Goal: Register for event/course

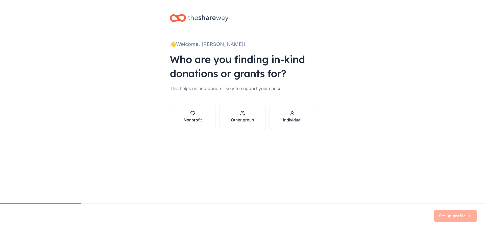
click at [208, 118] on button "Nonprofit" at bounding box center [193, 117] width 46 height 24
click at [205, 113] on button "Nonprofit" at bounding box center [193, 117] width 46 height 24
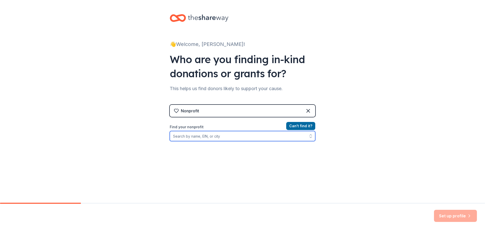
click at [217, 135] on input "Find your nonprofit" at bounding box center [243, 136] width 146 height 10
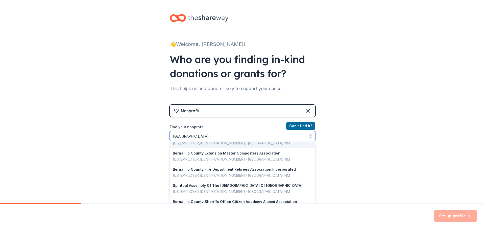
scroll to position [51, 0]
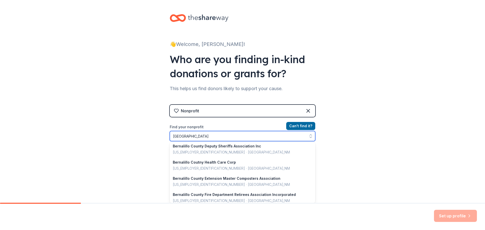
click at [240, 135] on input "[GEOGRAPHIC_DATA]" at bounding box center [243, 136] width 146 height 10
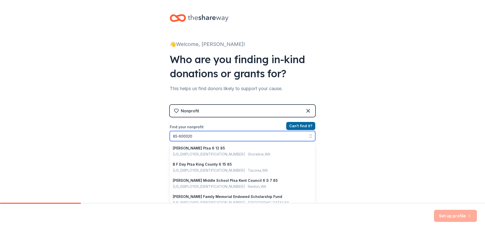
type input "[US_EMPLOYER_IDENTIFICATION_NUMBER]"
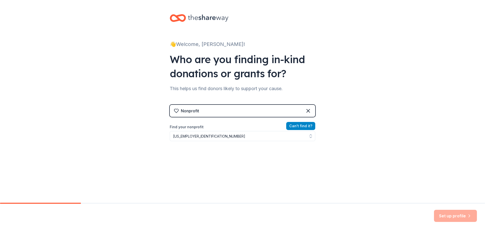
click at [300, 124] on button "Can ' t find it?" at bounding box center [300, 126] width 29 height 8
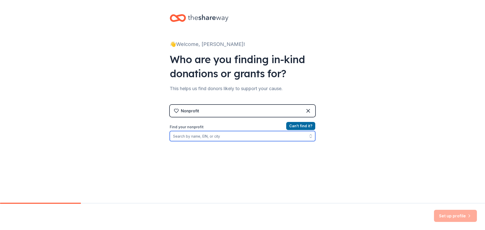
click at [241, 138] on input "Find your nonprofit" at bounding box center [243, 136] width 146 height 10
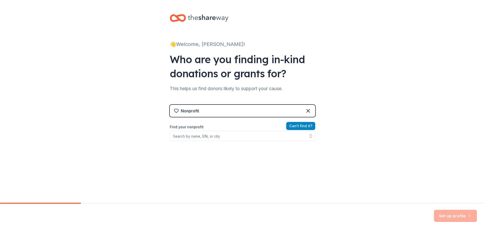
click at [300, 126] on button "Can ' t find it?" at bounding box center [300, 126] width 29 height 8
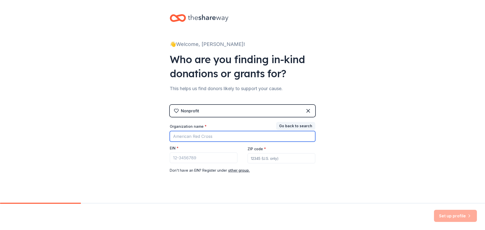
click at [211, 138] on input "Organization name *" at bounding box center [243, 136] width 146 height 11
type input "[GEOGRAPHIC_DATA]"
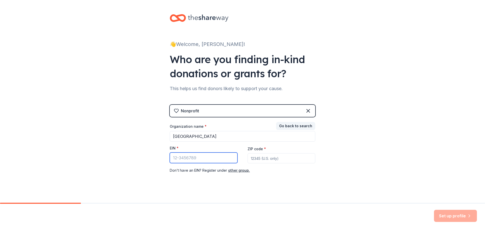
click at [218, 156] on input "EIN *" at bounding box center [204, 158] width 68 height 11
type input "[US_EMPLOYER_IDENTIFICATION_NUMBER]"
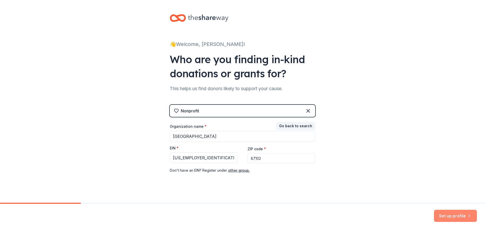
type input "87102"
click at [455, 214] on button "Set up profile" at bounding box center [455, 216] width 43 height 12
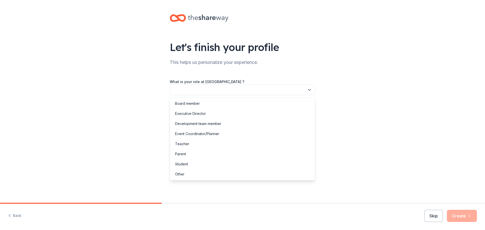
click at [241, 91] on button "button" at bounding box center [243, 90] width 146 height 11
click at [233, 175] on div "Other" at bounding box center [242, 174] width 143 height 10
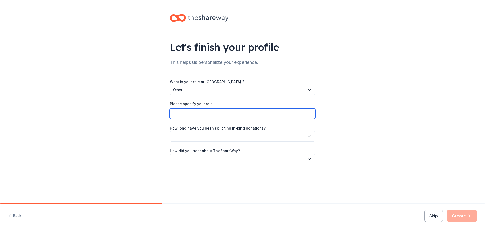
click at [228, 115] on input "Please specify your role:" at bounding box center [243, 113] width 146 height 11
type input "A"
type input "Community Center Assistant Manager"
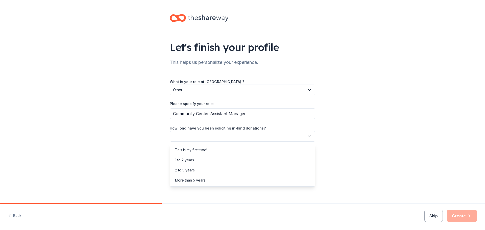
click at [282, 139] on button "button" at bounding box center [243, 136] width 146 height 11
click at [280, 160] on div "1 to 2 years" at bounding box center [242, 160] width 143 height 10
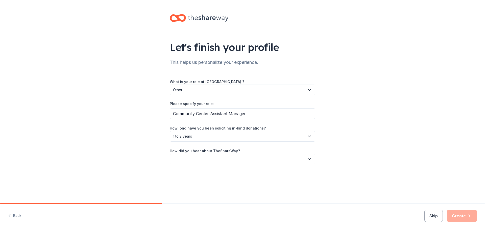
click at [282, 164] on button "button" at bounding box center [243, 159] width 146 height 11
click at [289, 185] on div "Online search" at bounding box center [242, 183] width 143 height 10
click at [464, 220] on button "Create" at bounding box center [462, 216] width 30 height 12
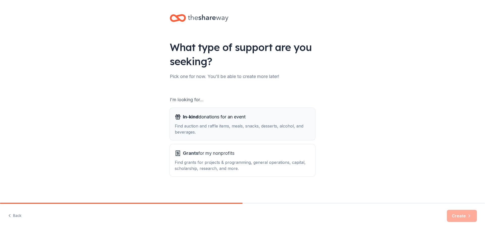
click at [243, 126] on div "Find auction and raffle items, meals, snacks, desserts, alcohol, and beverages." at bounding box center [242, 129] width 135 height 12
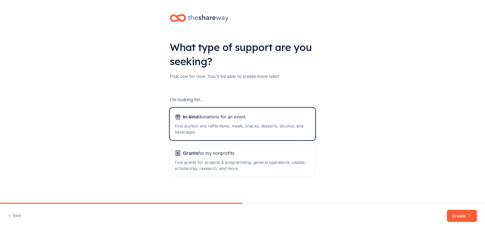
click at [455, 220] on button "Create" at bounding box center [462, 216] width 30 height 12
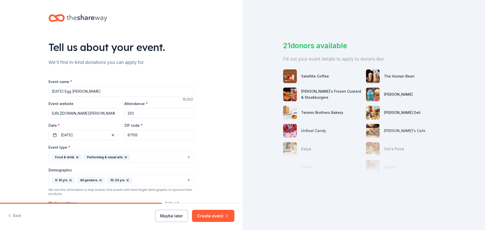
click at [111, 91] on input "Easter Egg Hunt" at bounding box center [122, 91] width 146 height 10
type input "Evening with Santa"
click at [139, 114] on input "250" at bounding box center [159, 113] width 70 height 10
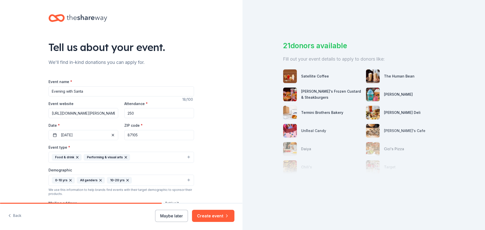
click at [139, 114] on input "250" at bounding box center [159, 113] width 70 height 10
type input "300"
click at [98, 136] on button "04/12/2025" at bounding box center [84, 135] width 70 height 10
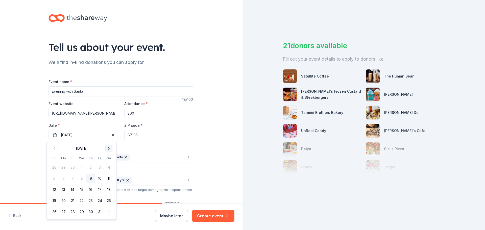
click at [110, 148] on button "Go to next month" at bounding box center [108, 148] width 7 height 7
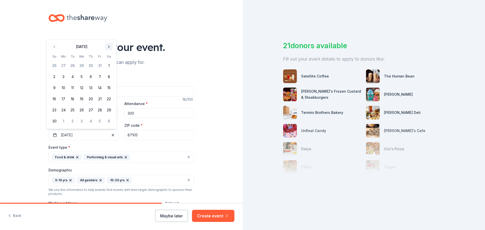
click at [109, 47] on button "Go to next month" at bounding box center [108, 46] width 7 height 7
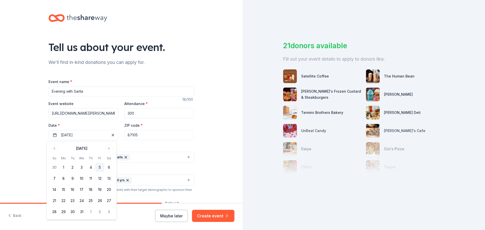
click at [99, 167] on button "5" at bounding box center [99, 167] width 9 height 9
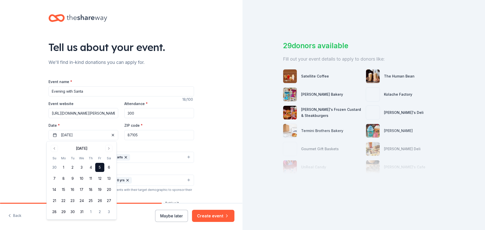
click at [218, 153] on div "Tell us about your event. We'll find in-kind donations you can apply for. Event…" at bounding box center [121, 168] width 243 height 337
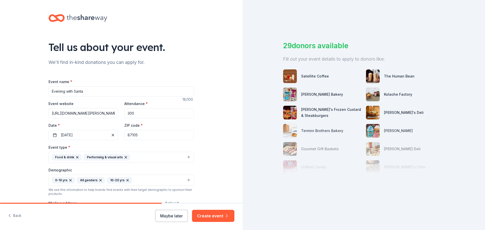
scroll to position [25, 0]
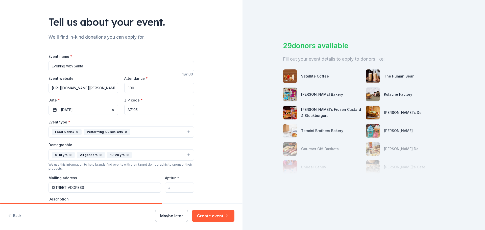
click at [140, 127] on button "Food & drink Performing & visual arts" at bounding box center [122, 132] width 146 height 11
click at [184, 133] on button "Food & drink Performing & visual arts" at bounding box center [122, 132] width 146 height 11
click at [187, 133] on button "Food & drink Performing & visual arts" at bounding box center [122, 132] width 146 height 11
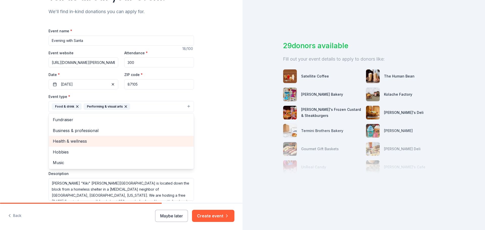
scroll to position [51, 0]
click at [220, 99] on div "Tell us about your event. We'll find in-kind donations you can apply for. Event…" at bounding box center [121, 117] width 243 height 337
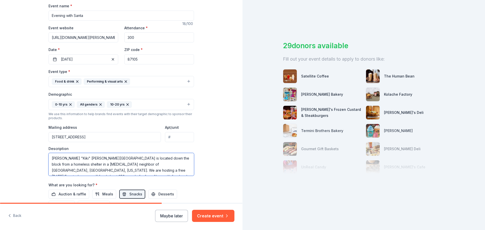
scroll to position [10, 0]
drag, startPoint x: 122, startPoint y: 161, endPoint x: 115, endPoint y: 159, distance: 6.9
click at [115, 159] on textarea "Henry "Kiki" Saavedra Community Center is located down the block from a homeles…" at bounding box center [122, 164] width 146 height 23
drag, startPoint x: 112, startPoint y: 161, endPoint x: 102, endPoint y: 162, distance: 10.4
click at [102, 162] on textarea "Henry "Kiki" Saavedra Community Center is located down the block from a homeles…" at bounding box center [122, 164] width 146 height 23
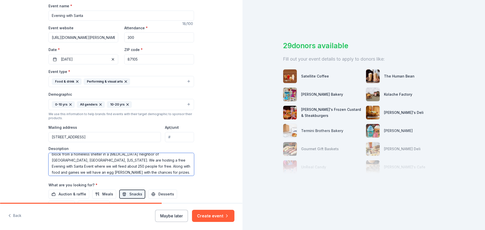
click at [66, 168] on textarea "Henry "Kiki" Saavedra Community Center is located down the block from a homeles…" at bounding box center [122, 164] width 146 height 23
drag, startPoint x: 96, startPoint y: 174, endPoint x: 122, endPoint y: 166, distance: 27.3
click at [122, 166] on textarea "Henry "Kiki" Saavedra Community Center is located down the block from a homeles…" at bounding box center [122, 164] width 146 height 23
click at [73, 171] on textarea "Henry "Kiki" Saavedra Community Center is located down the block from a homeles…" at bounding box center [122, 164] width 146 height 23
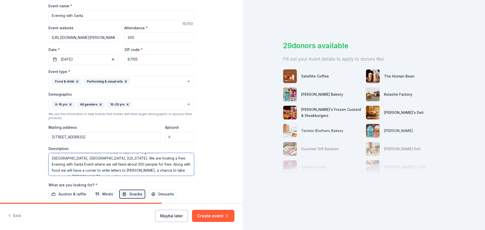
click at [178, 173] on textarea "Henry "Kiki" Saavedra Community Center is located down the block from a homeles…" at bounding box center [122, 164] width 146 height 23
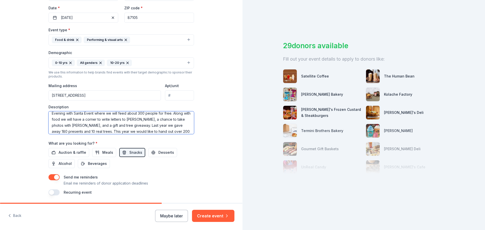
scroll to position [126, 0]
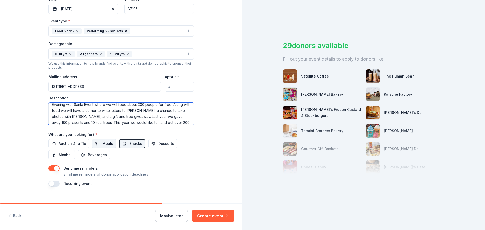
type textarea "Henry "Kiki" Saavedra Community Center is located down the block from a homeles…"
click at [102, 145] on span "Meals" at bounding box center [107, 144] width 11 height 6
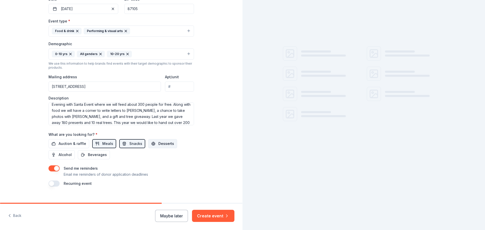
click at [151, 142] on button "Desserts" at bounding box center [162, 143] width 29 height 9
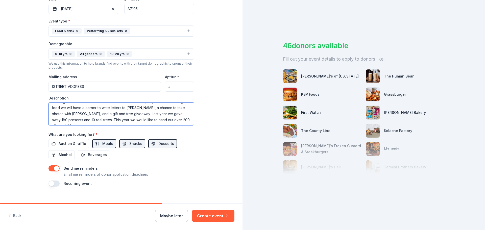
scroll to position [134, 0]
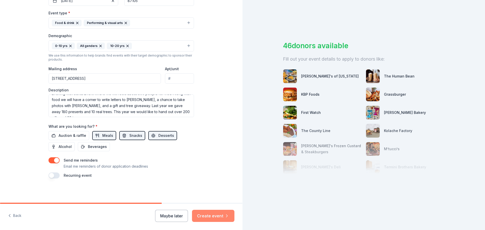
click at [210, 216] on button "Create event" at bounding box center [213, 216] width 42 height 12
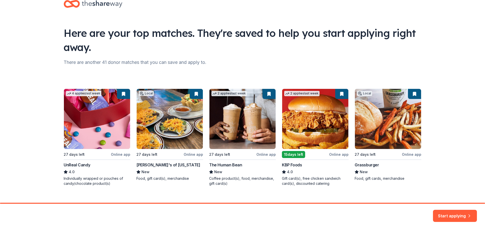
scroll to position [22, 0]
